Goal: Navigation & Orientation: Find specific page/section

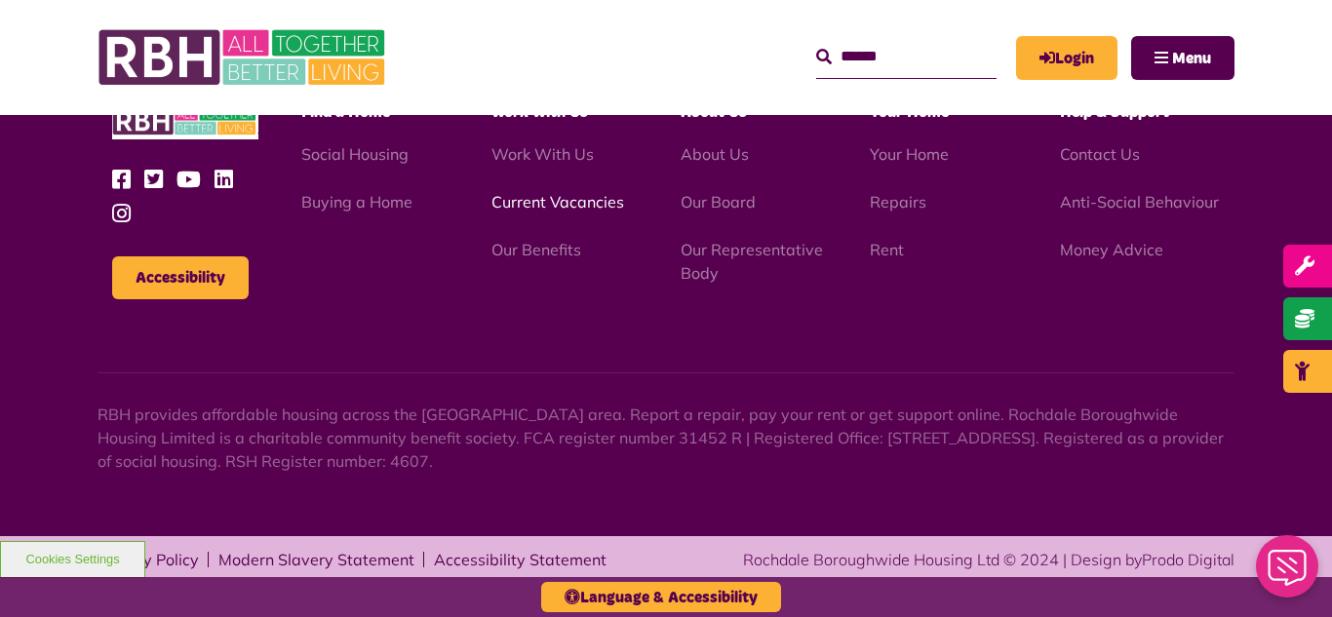
scroll to position [3222, 0]
click at [567, 198] on link "Current Vacancies" at bounding box center [557, 201] width 133 height 19
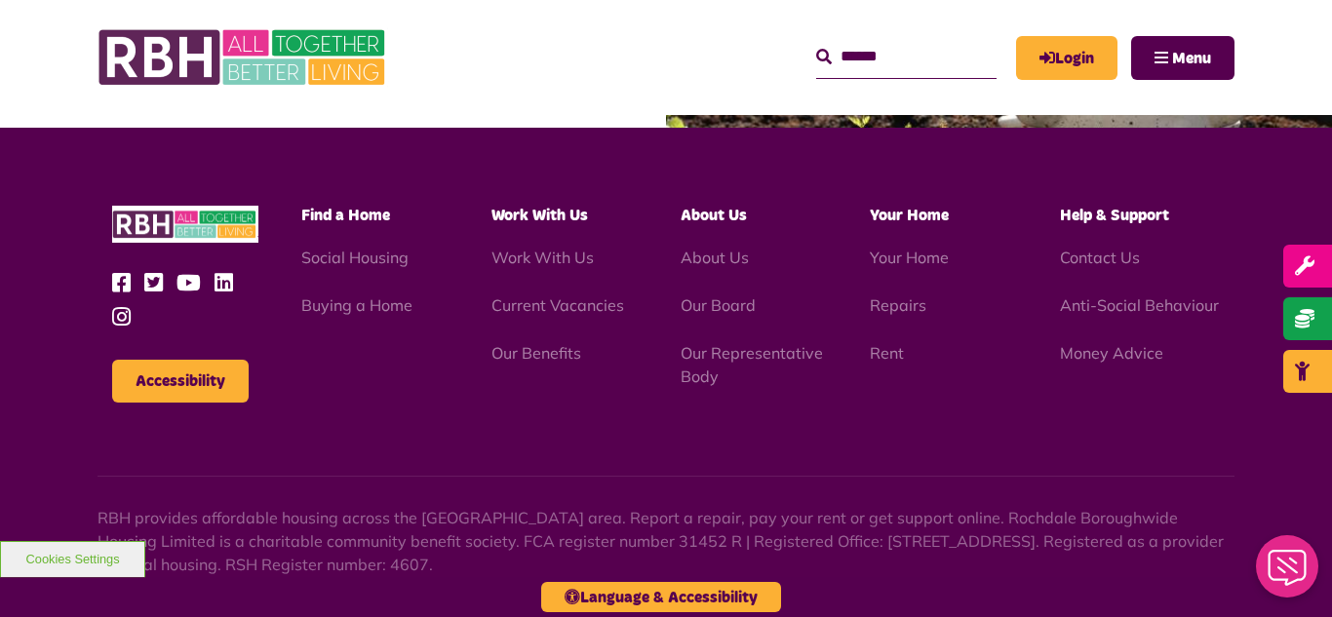
scroll to position [3222, 0]
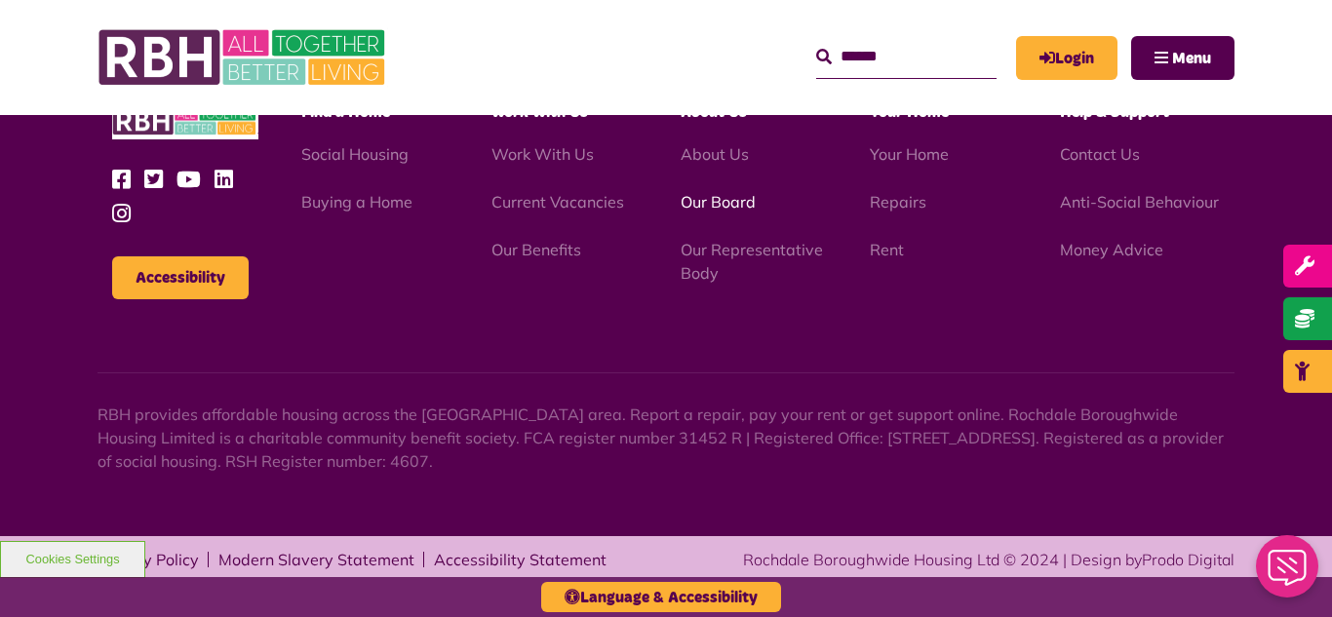
click at [733, 206] on link "Our Board" at bounding box center [717, 201] width 75 height 19
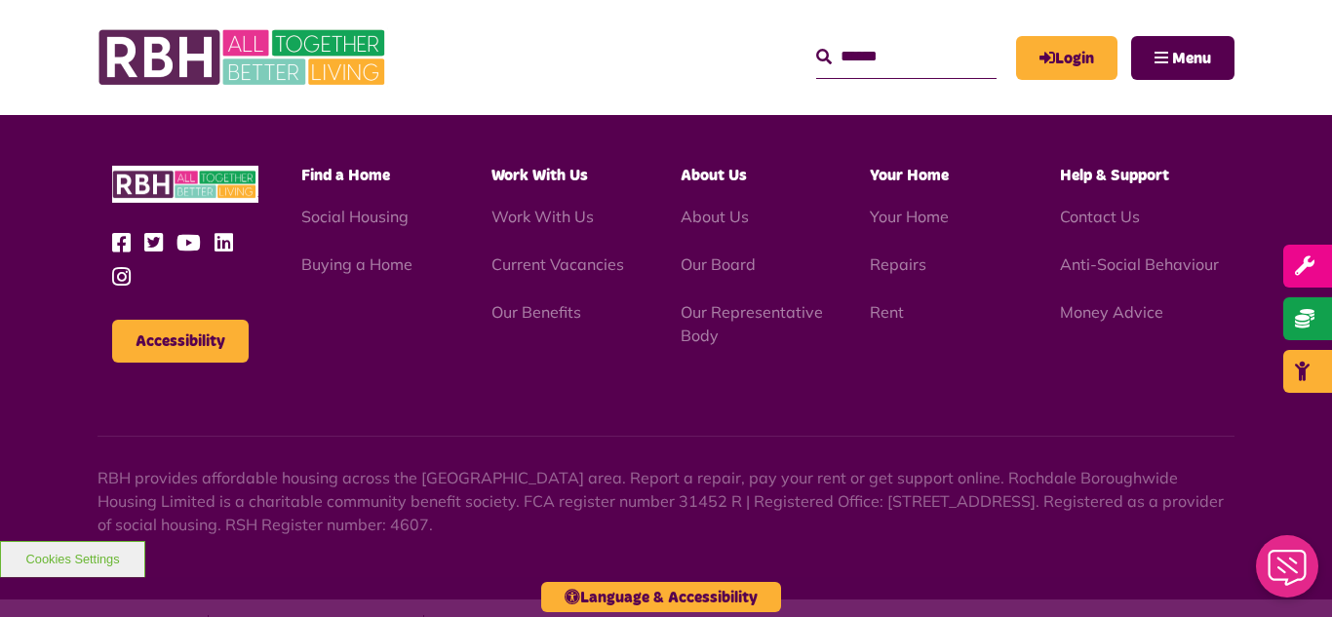
scroll to position [5119, 0]
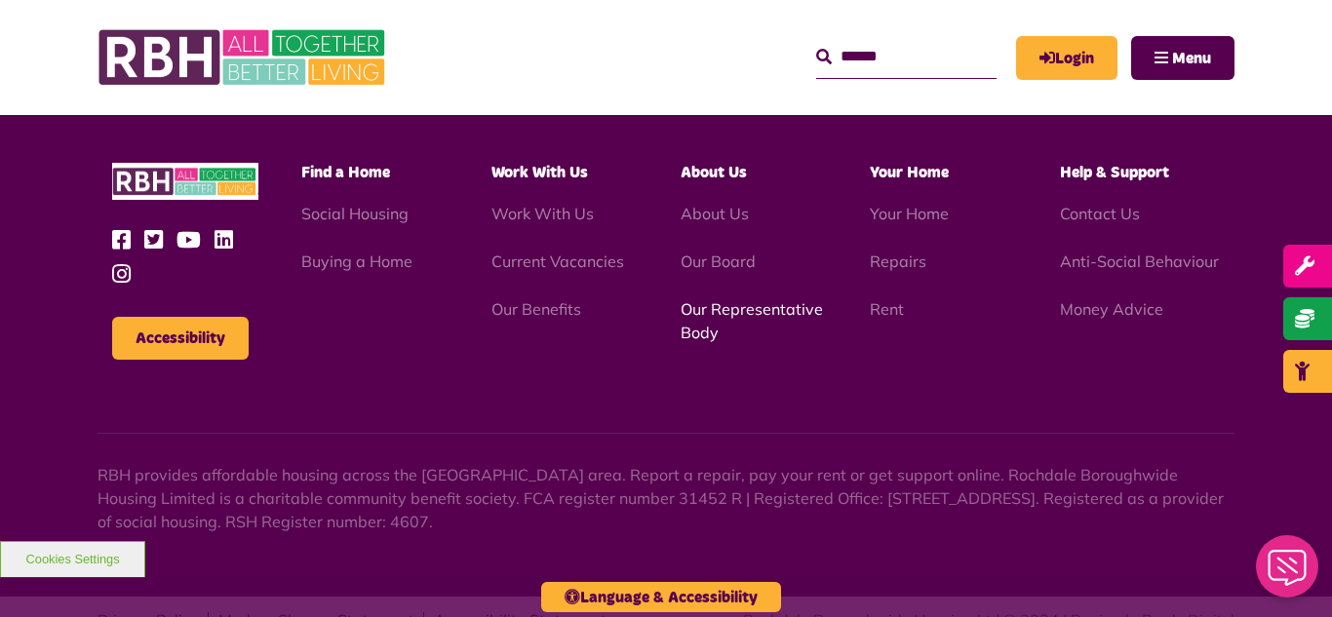
click at [722, 299] on link "Our Representative Body" at bounding box center [751, 320] width 142 height 43
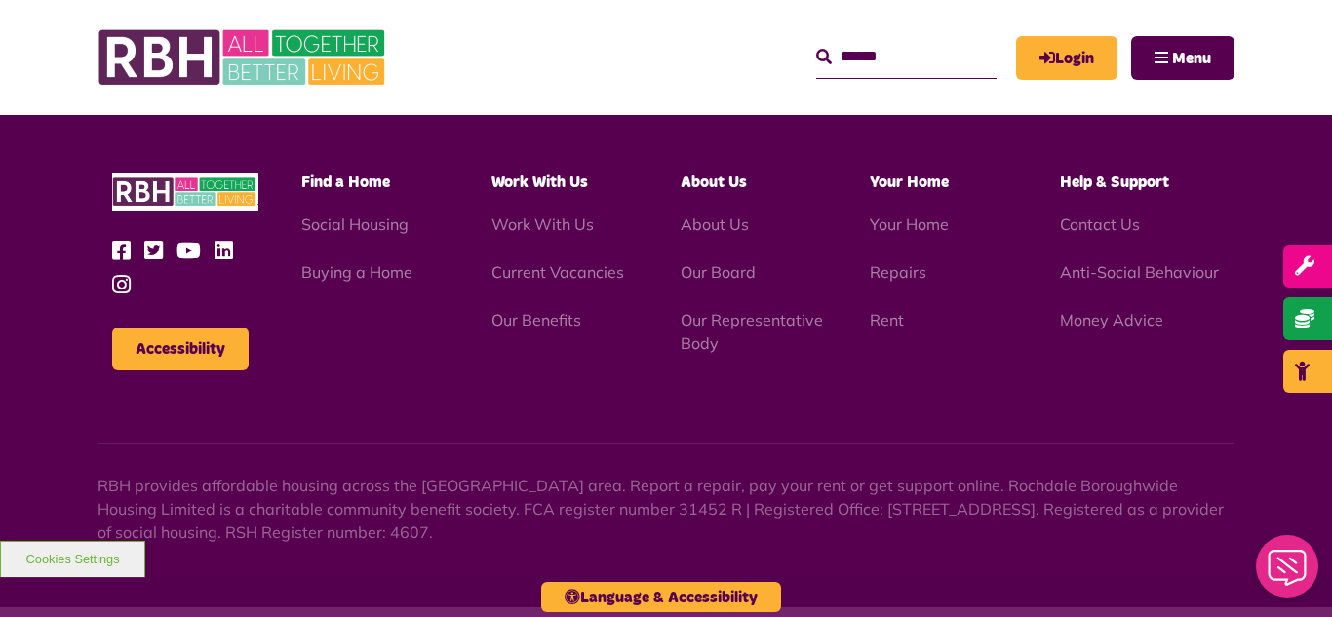
scroll to position [5659, 0]
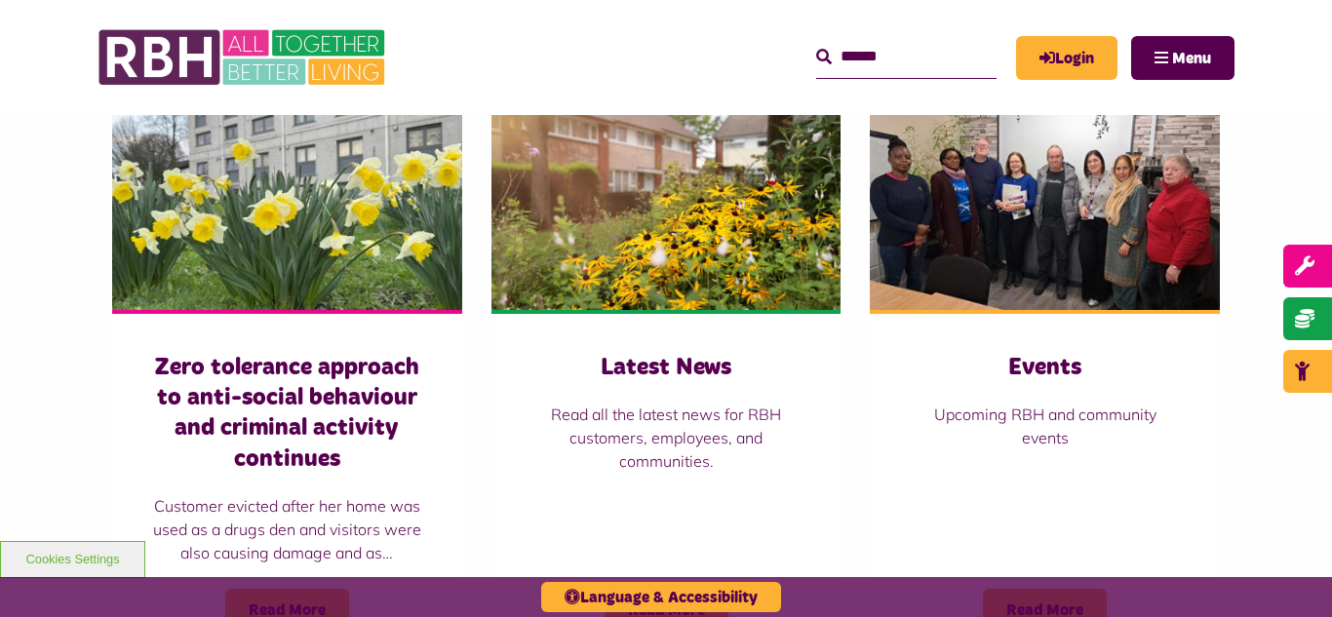
scroll to position [1365, 0]
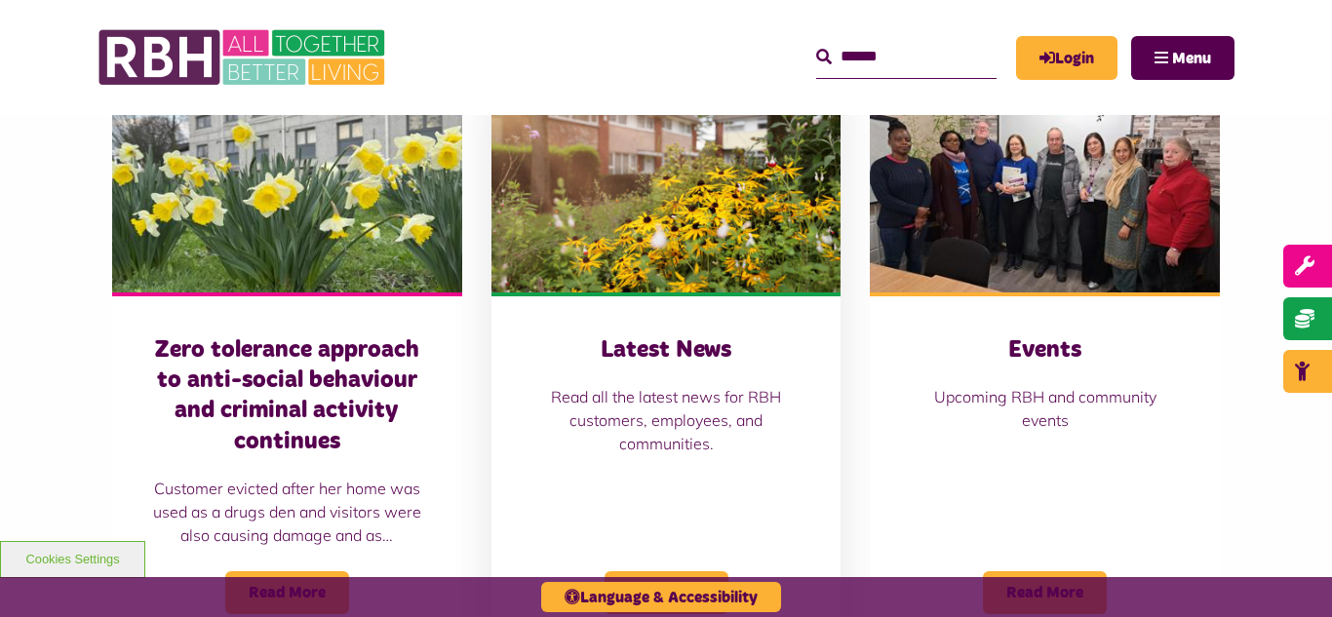
click at [670, 273] on img at bounding box center [666, 183] width 350 height 218
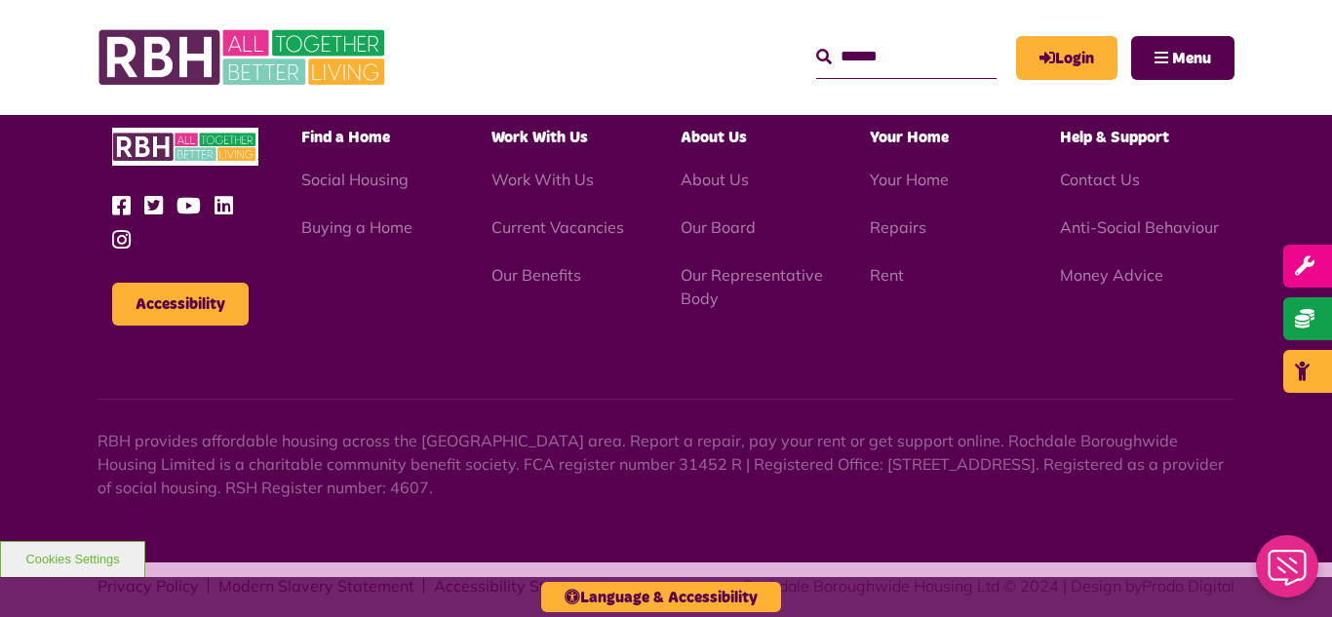
scroll to position [2105, 0]
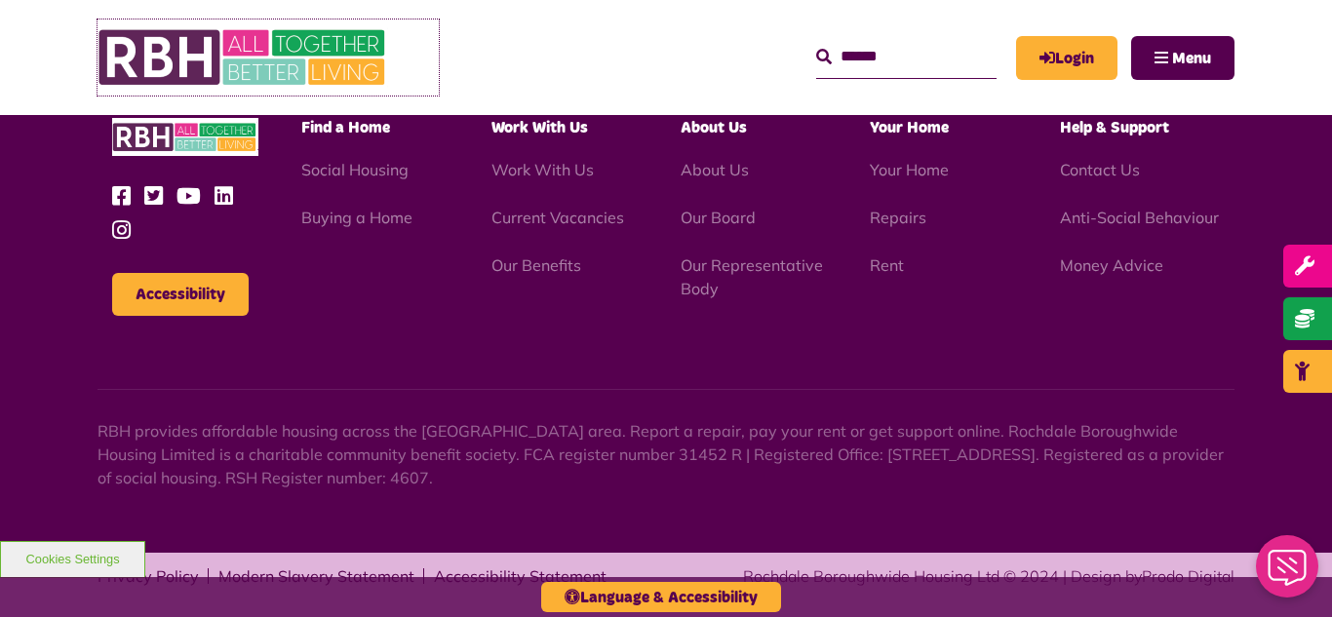
click at [249, 56] on img at bounding box center [243, 57] width 292 height 76
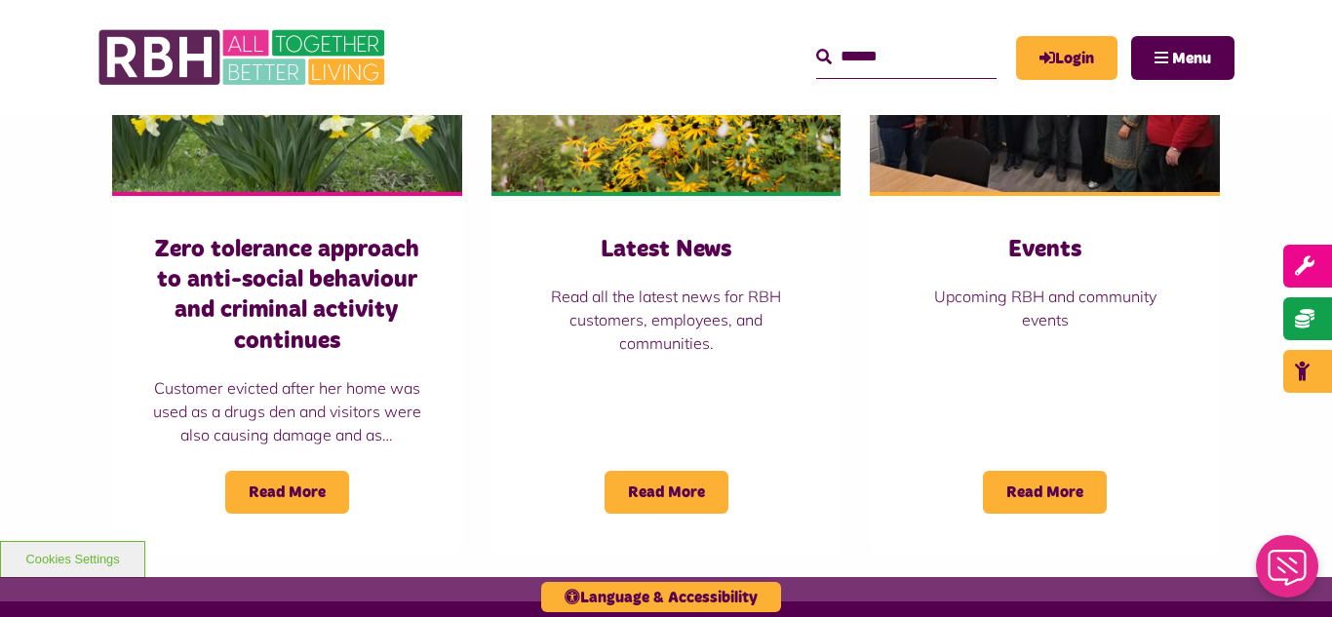
scroll to position [1482, 0]
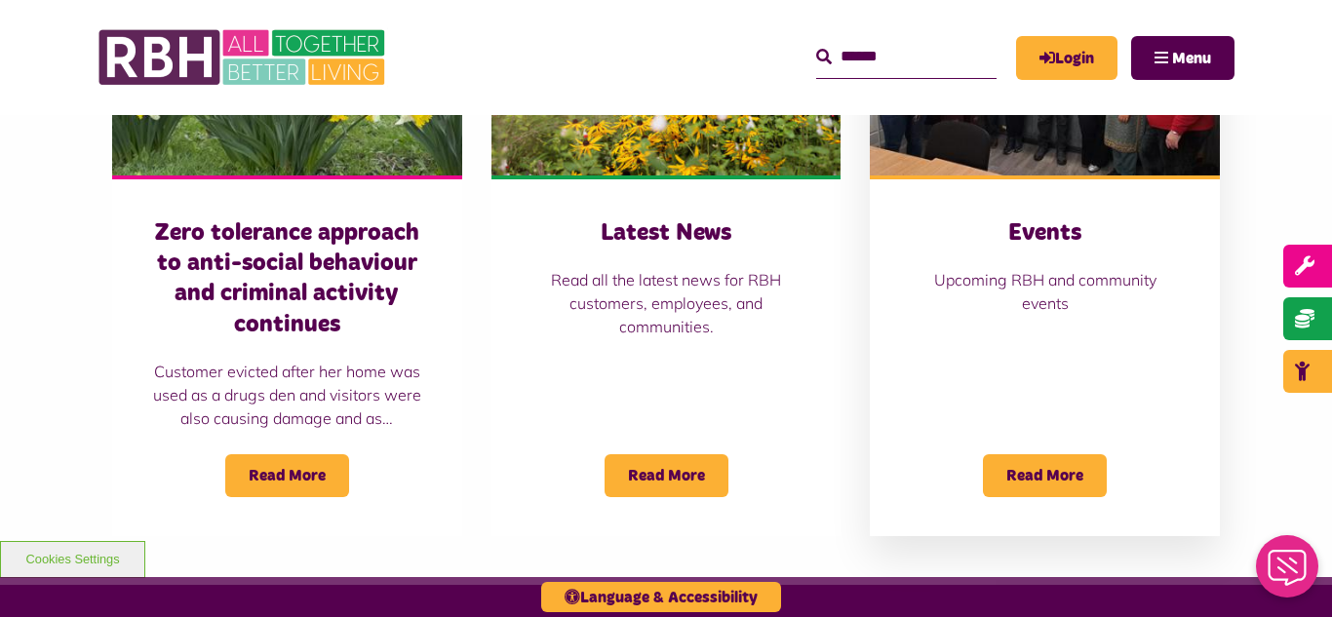
click at [1048, 151] on img at bounding box center [1044, 66] width 350 height 218
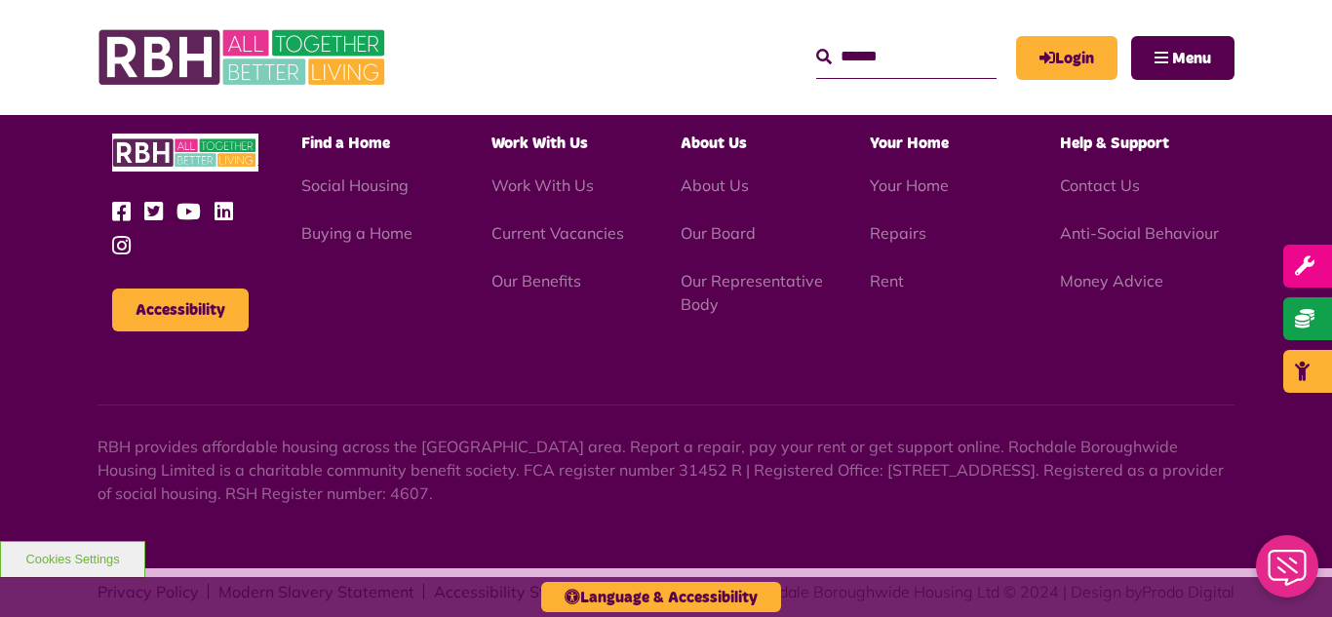
scroll to position [1874, 0]
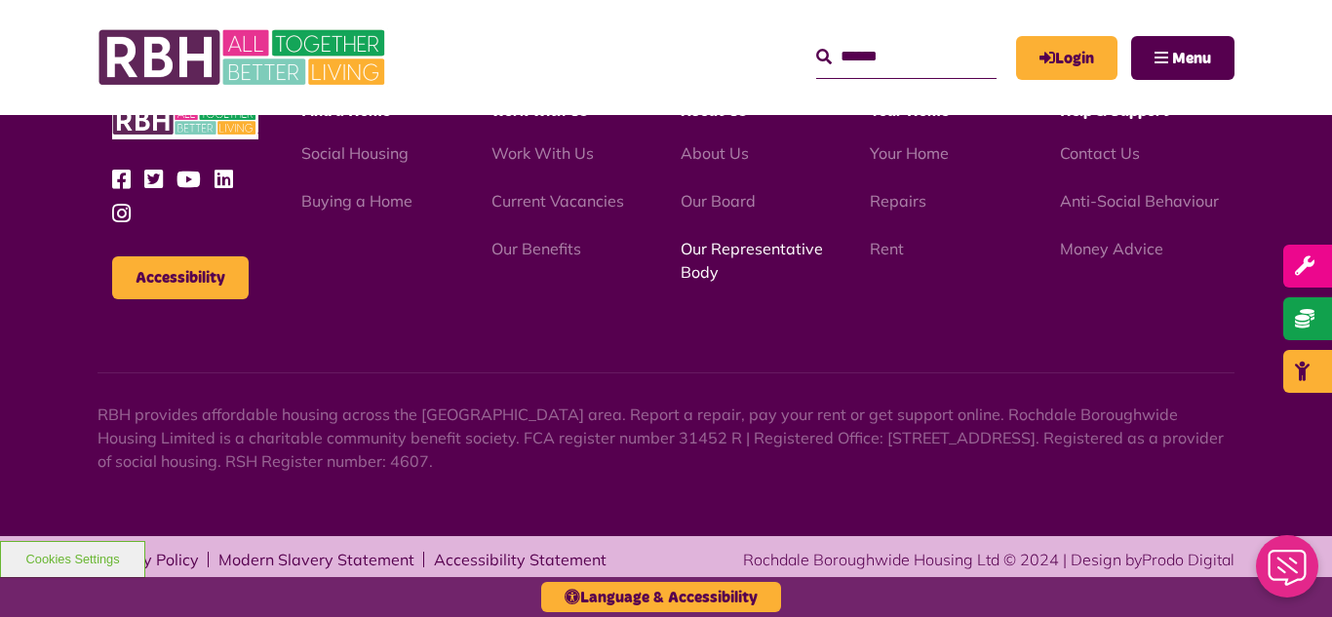
click at [737, 247] on link "Our Representative Body" at bounding box center [751, 260] width 142 height 43
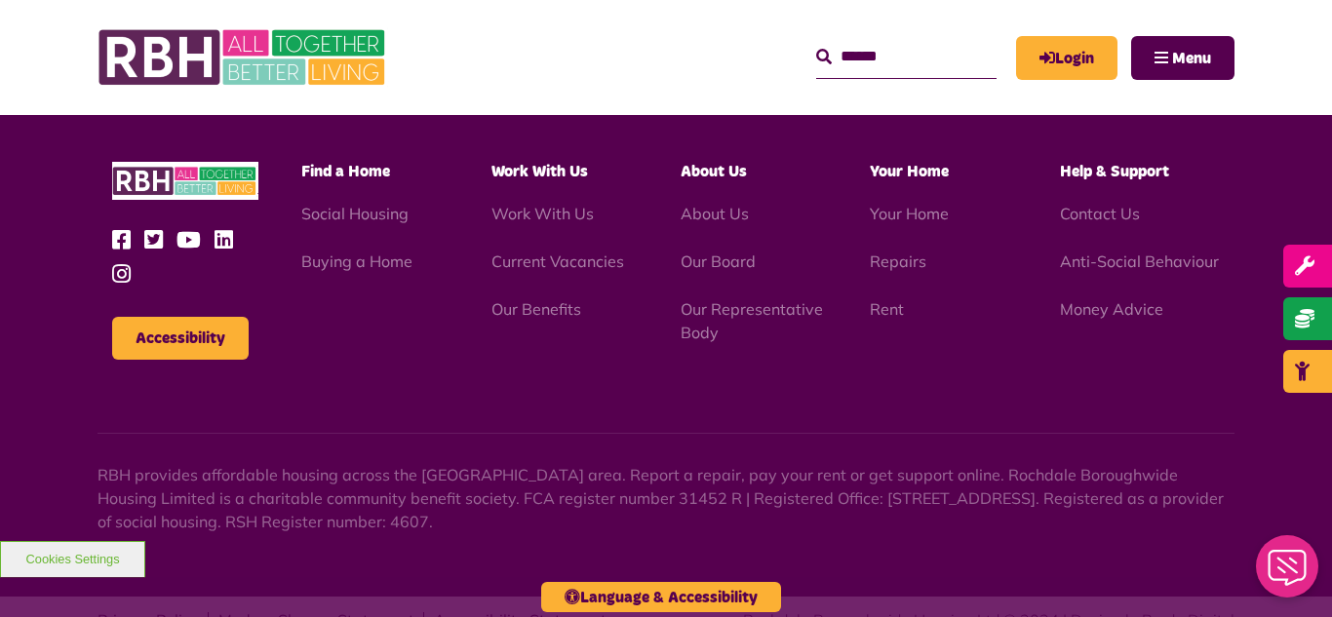
scroll to position [5659, 0]
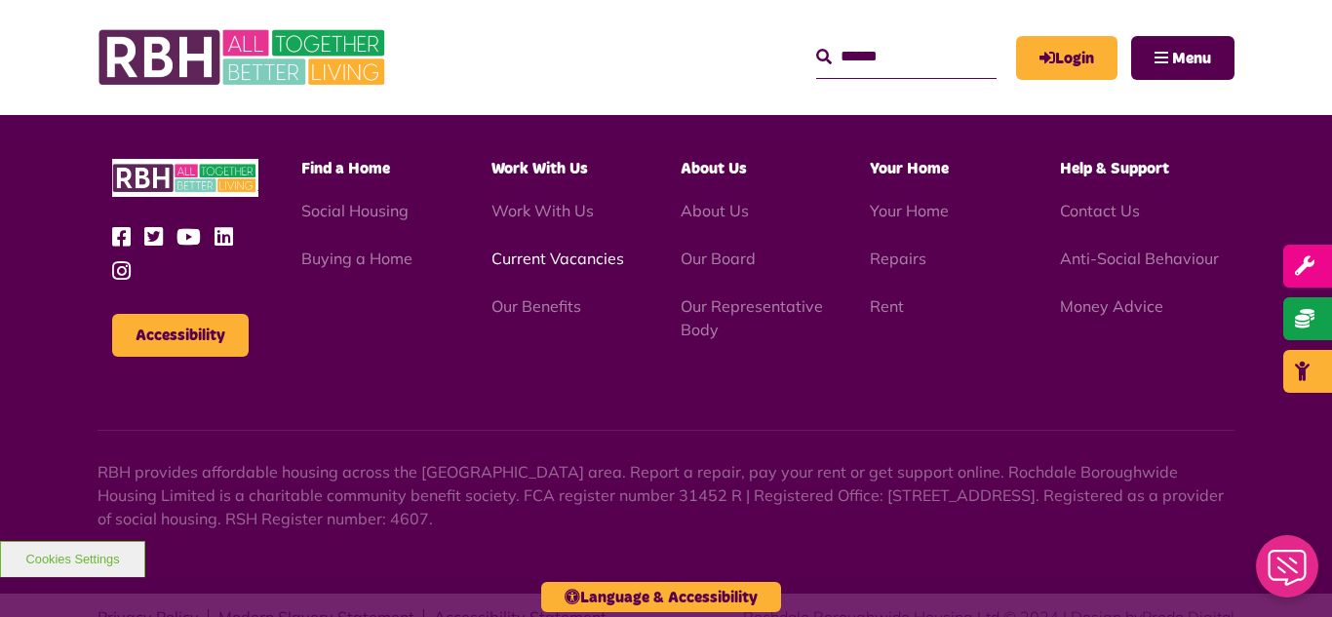
click at [560, 249] on link "Current Vacancies" at bounding box center [557, 258] width 133 height 19
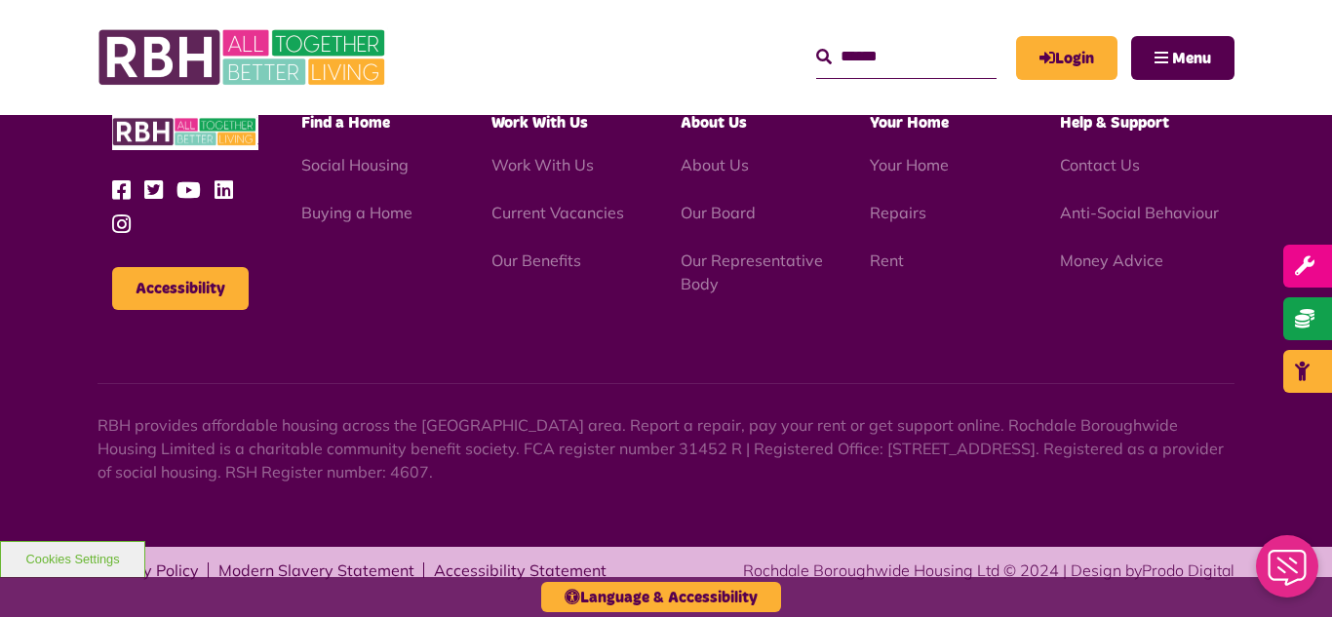
scroll to position [3222, 0]
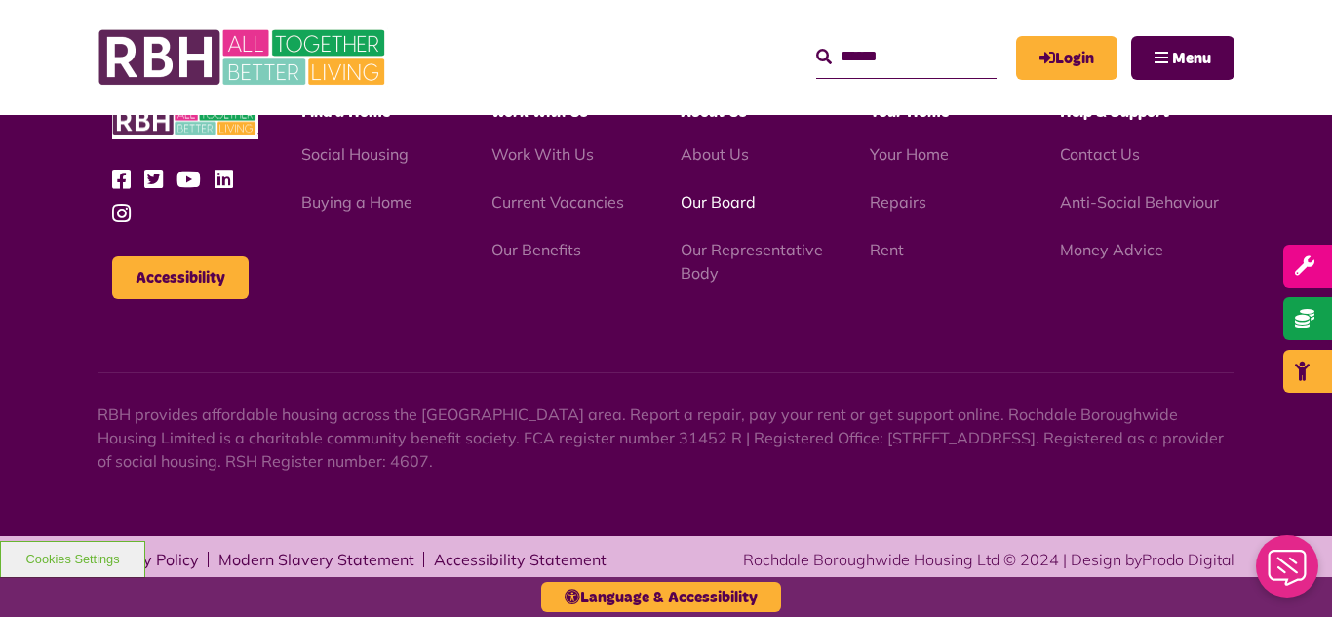
click at [696, 207] on link "Our Board" at bounding box center [717, 201] width 75 height 19
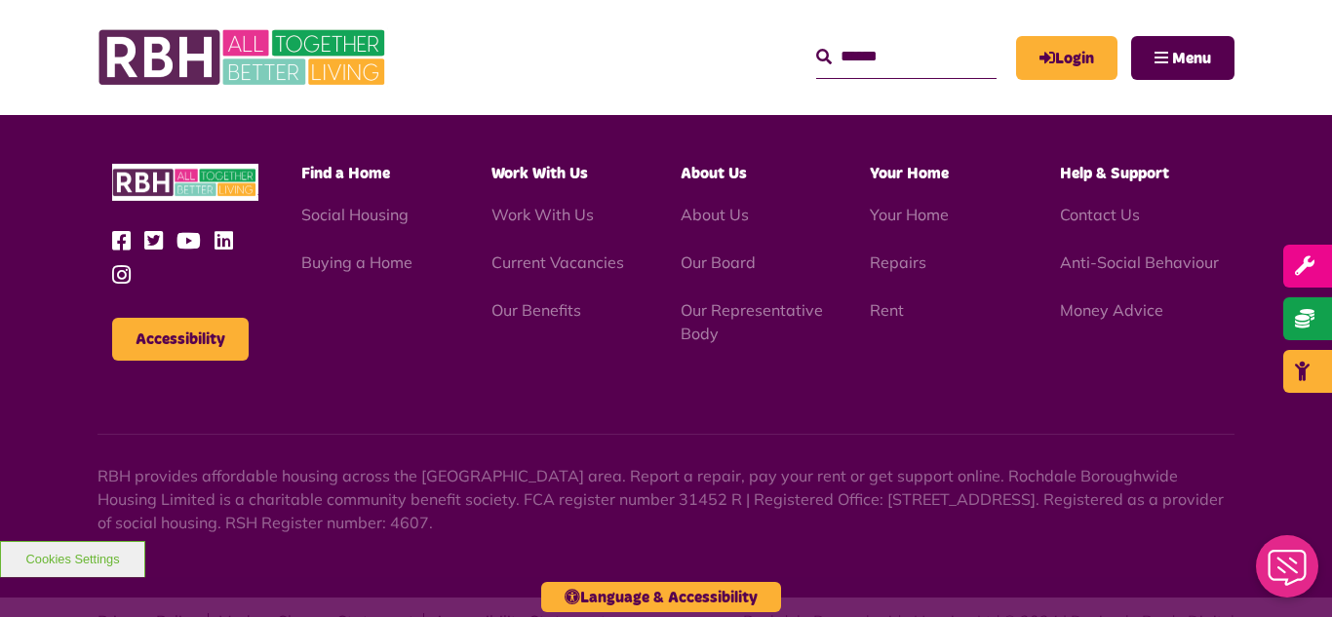
scroll to position [5119, 0]
